Goal: Navigation & Orientation: Find specific page/section

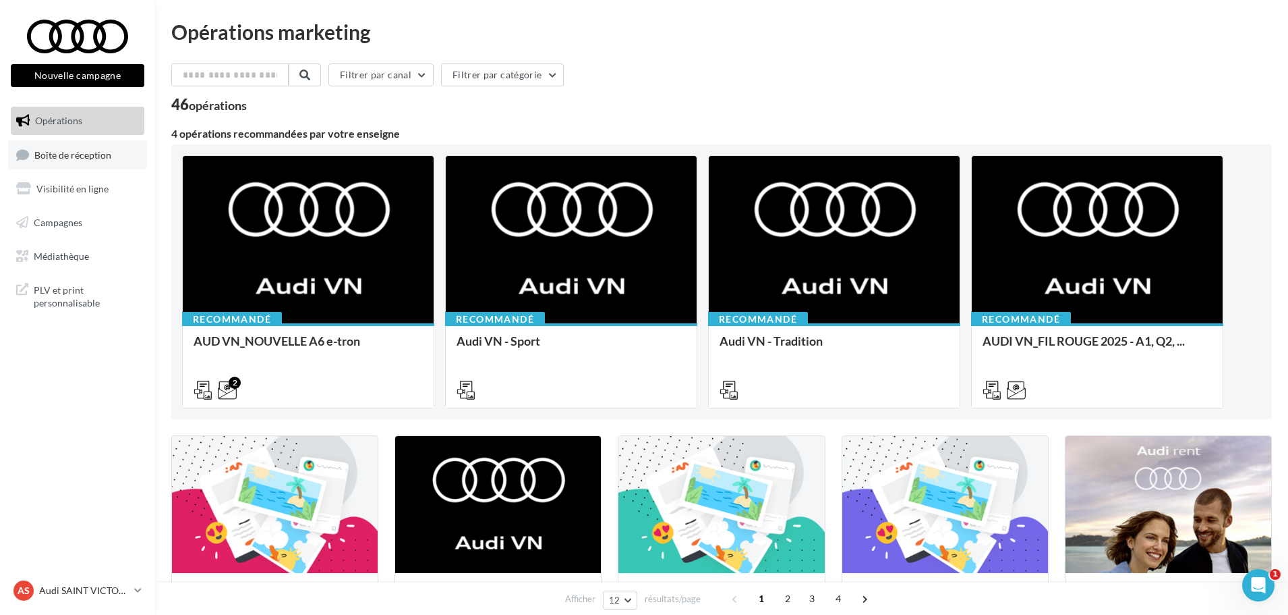
click at [90, 150] on span "Boîte de réception" at bounding box center [72, 153] width 77 height 11
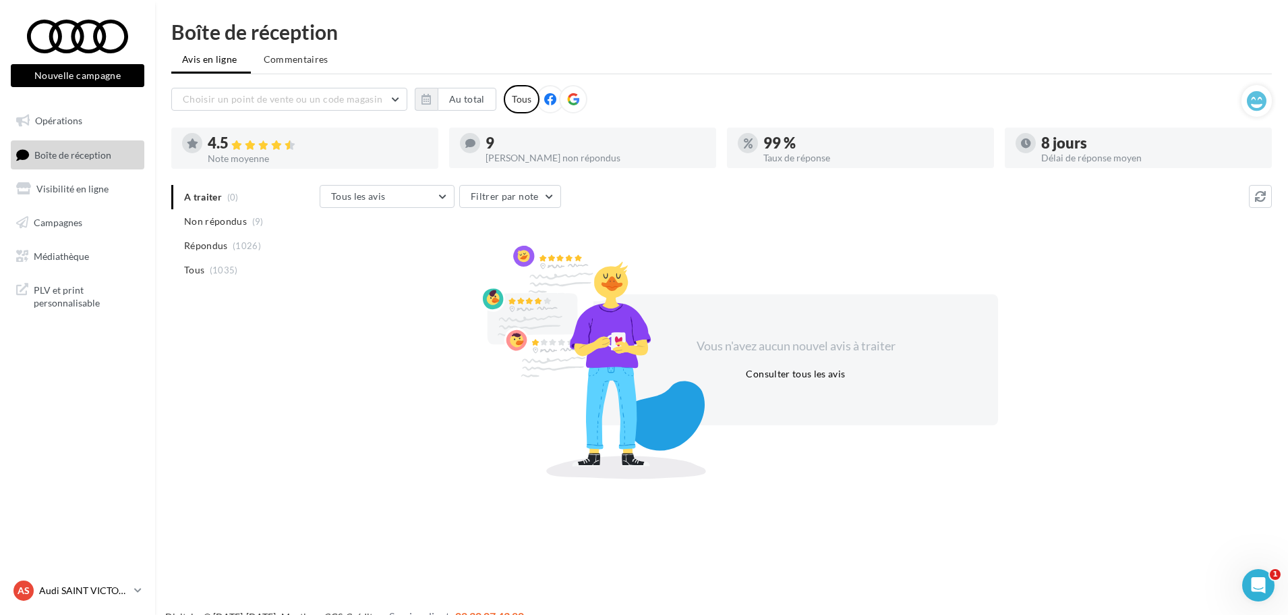
click at [101, 585] on p "Audi SAINT VICTORET" at bounding box center [84, 589] width 90 height 13
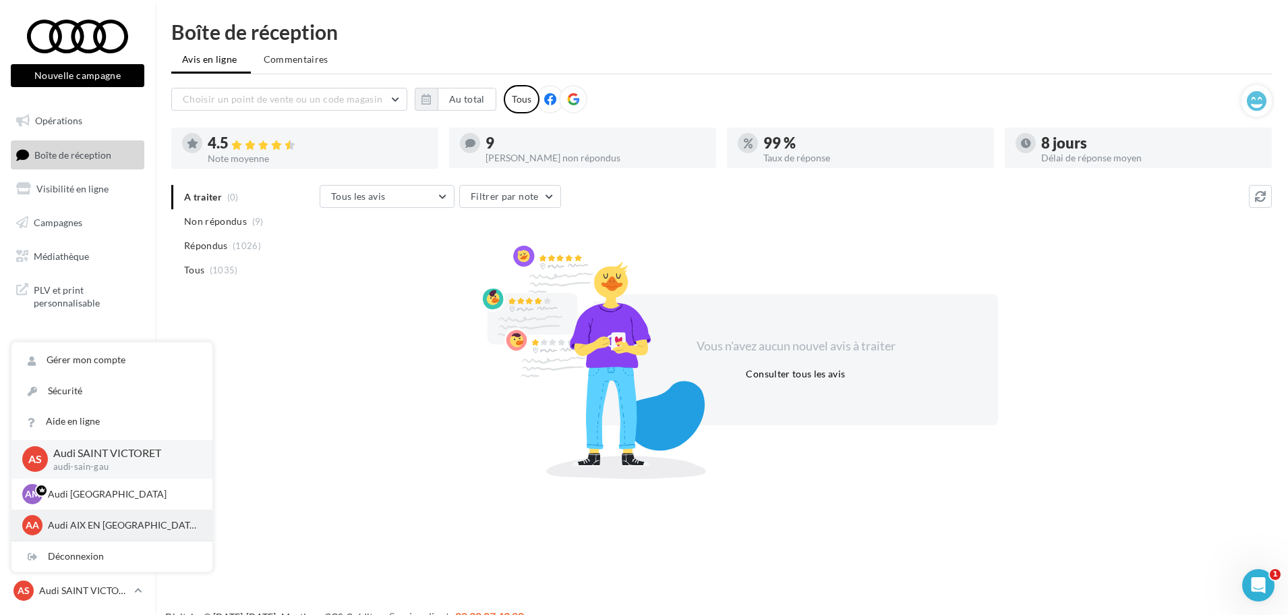
click at [114, 521] on p "Audi AIX EN [GEOGRAPHIC_DATA]" at bounding box center [122, 524] width 148 height 13
